Goal: Information Seeking & Learning: Understand process/instructions

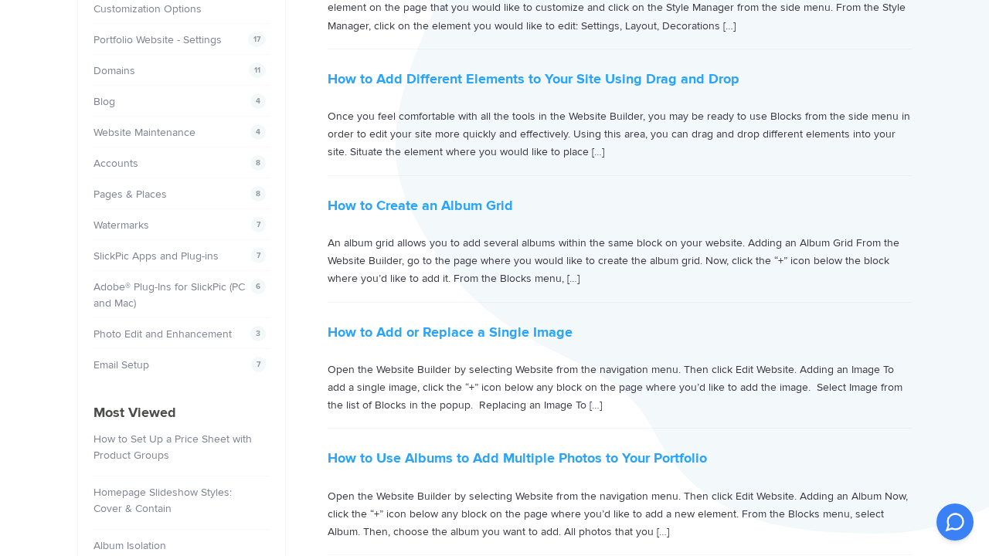
scroll to position [345, 0]
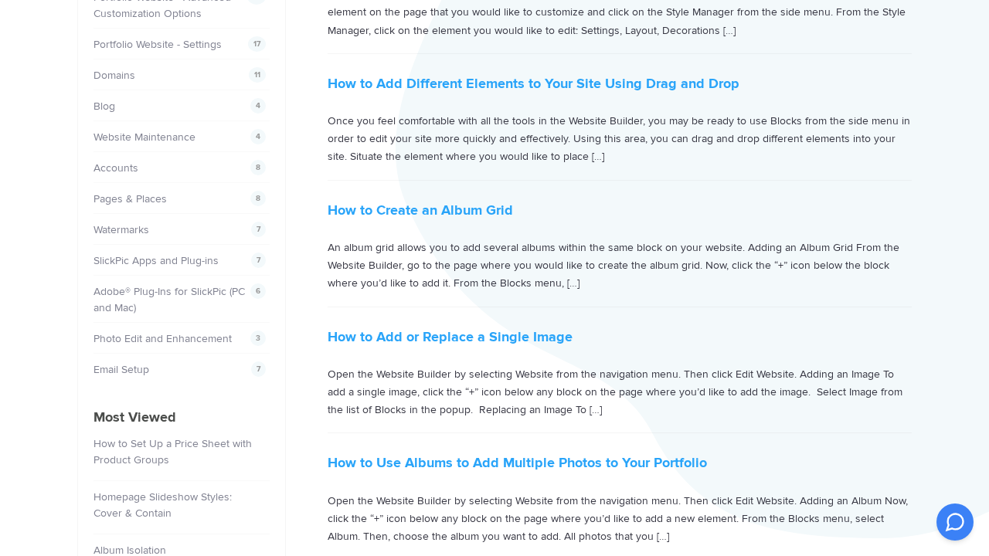
click at [301, 2] on div "Portfolio Website - Advanced Customization Options How to Set a Page Background…" at bounding box center [494, 432] width 834 height 1376
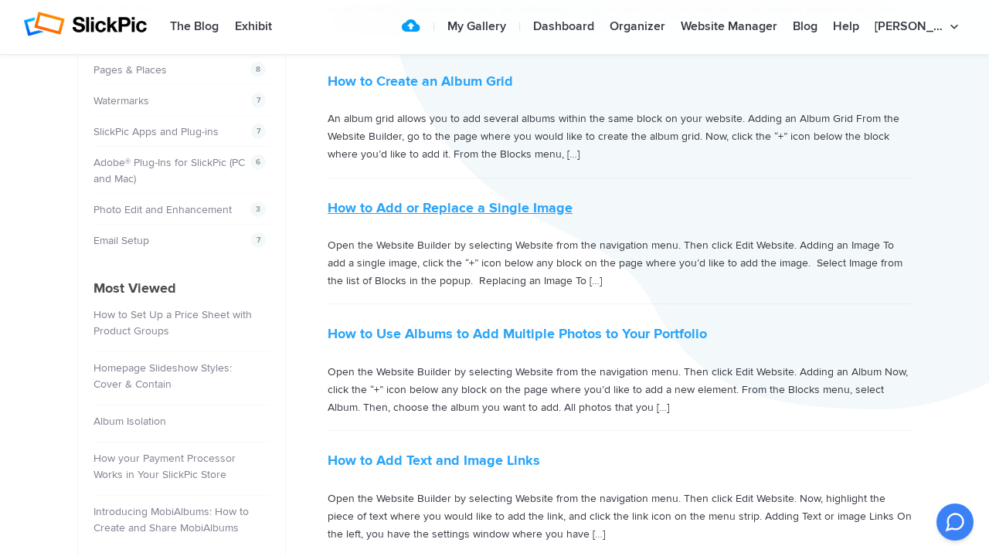
scroll to position [488, 0]
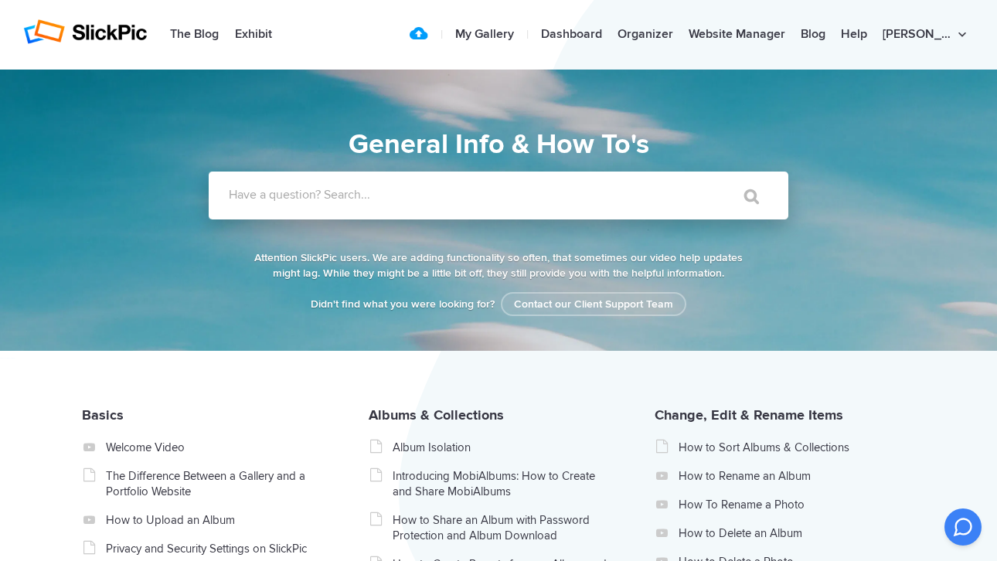
click at [396, 210] on input "Have a question? Search..." at bounding box center [467, 196] width 516 height 48
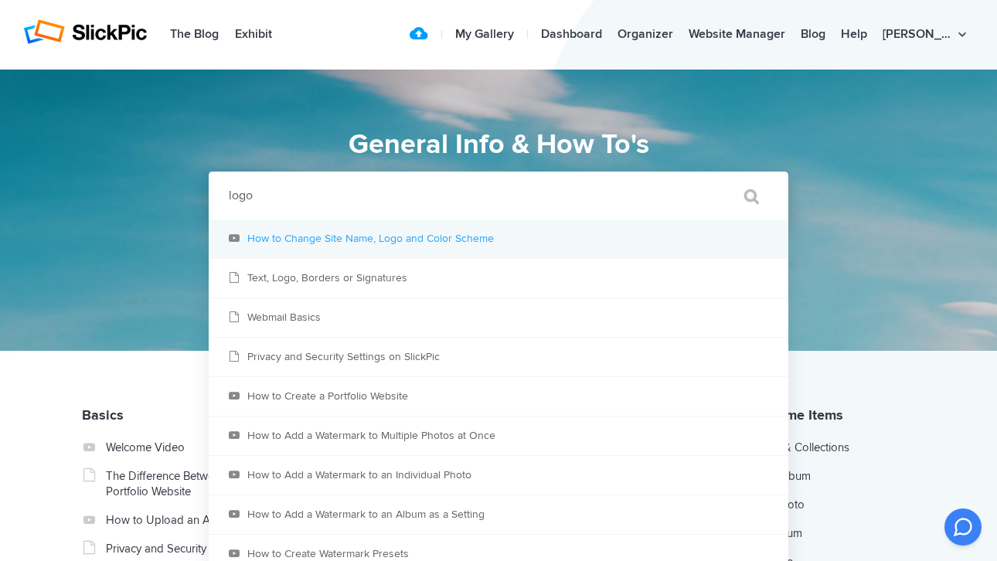
type input "logo"
click at [358, 246] on link "How to Change Site Name, Logo and Color Scheme" at bounding box center [499, 238] width 580 height 39
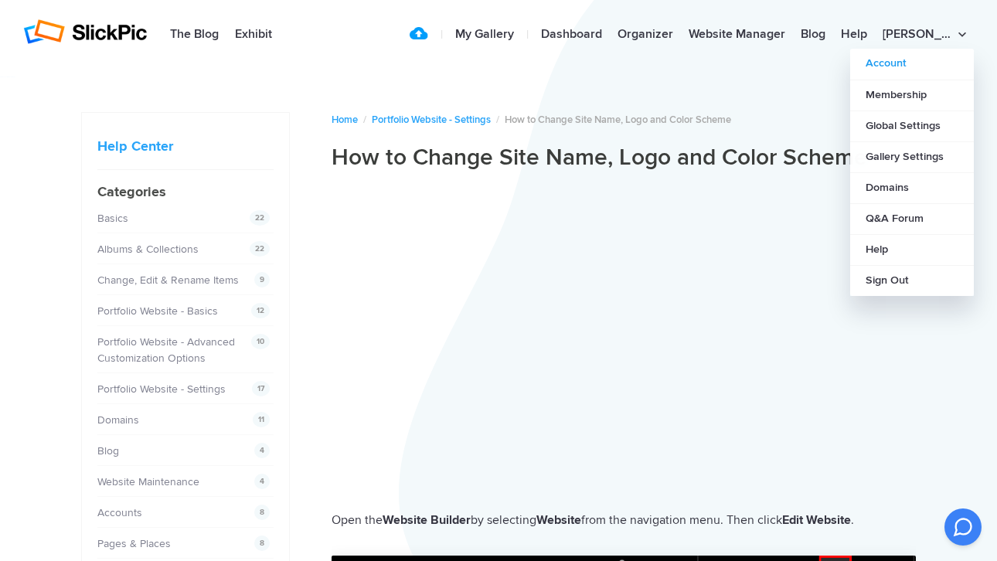
click at [892, 65] on link "Account" at bounding box center [912, 64] width 124 height 31
